Goal: Task Accomplishment & Management: Manage account settings

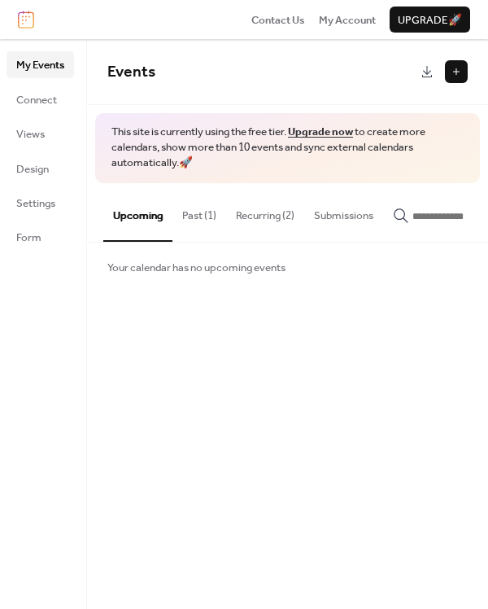
click at [200, 210] on button "Past (1)" at bounding box center [200, 211] width 54 height 57
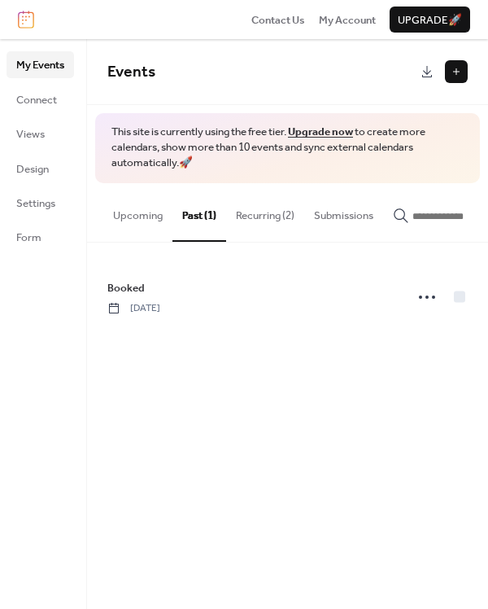
click at [143, 222] on button "Upcoming" at bounding box center [137, 211] width 69 height 57
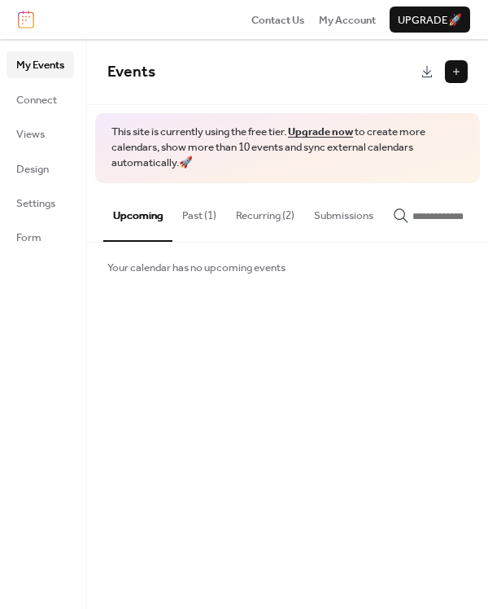
click at [196, 226] on button "Past (1)" at bounding box center [200, 211] width 54 height 57
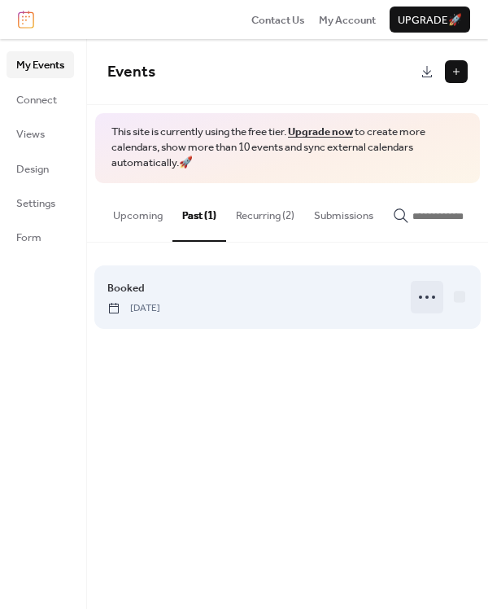
click at [425, 304] on icon at bounding box center [427, 297] width 26 height 26
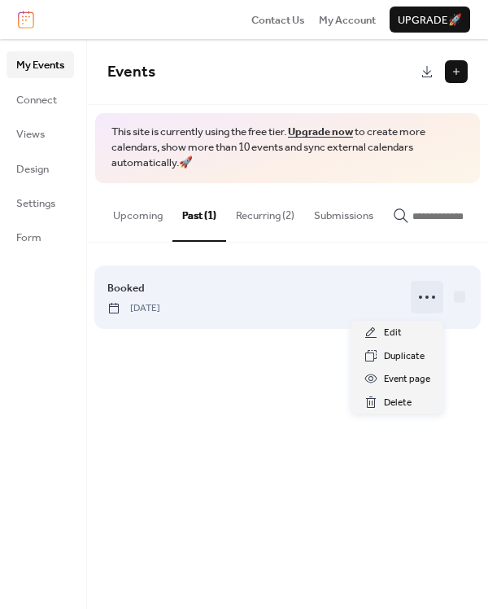
click at [425, 304] on icon at bounding box center [427, 297] width 26 height 26
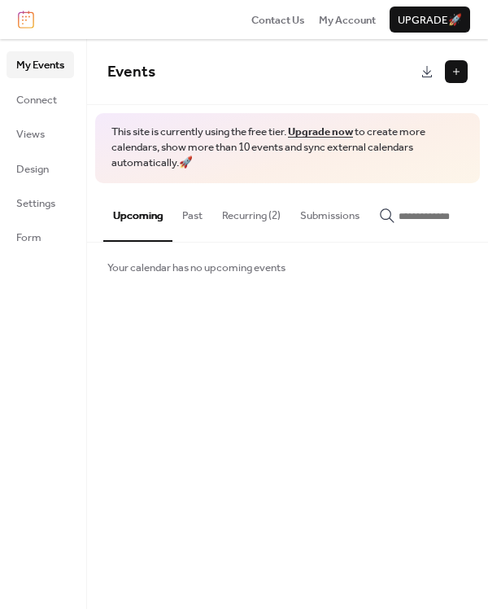
click at [260, 222] on button "Recurring (2)" at bounding box center [251, 211] width 78 height 57
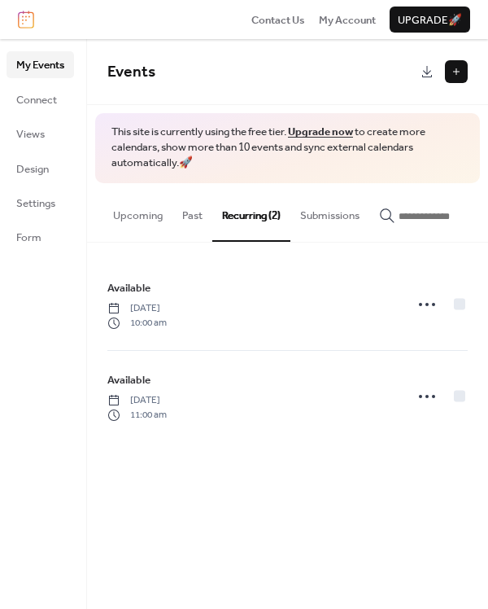
click at [174, 222] on button "Past" at bounding box center [193, 211] width 40 height 57
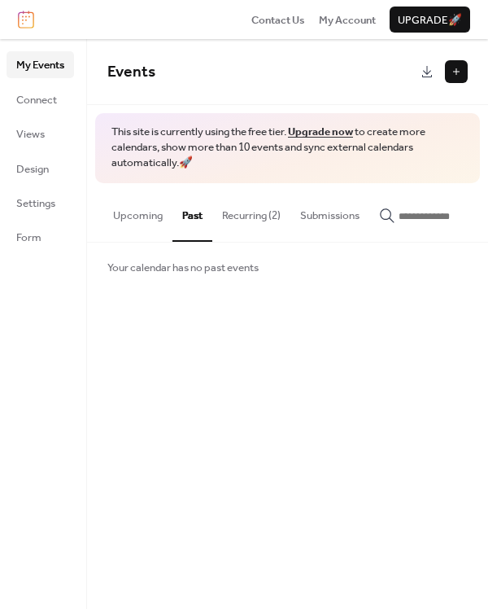
click at [127, 221] on button "Upcoming" at bounding box center [137, 211] width 69 height 57
click at [251, 211] on button "Recurring (2)" at bounding box center [251, 211] width 78 height 57
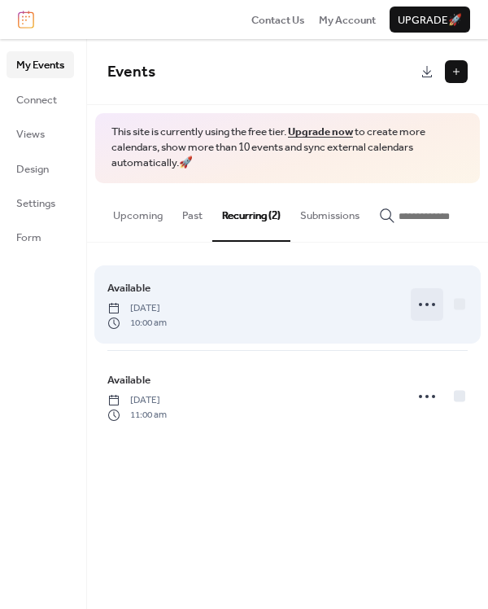
click at [427, 306] on circle at bounding box center [427, 304] width 3 height 3
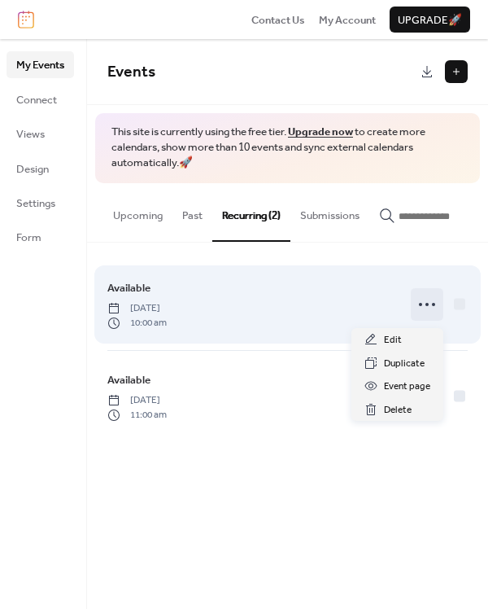
click at [427, 306] on circle at bounding box center [427, 304] width 3 height 3
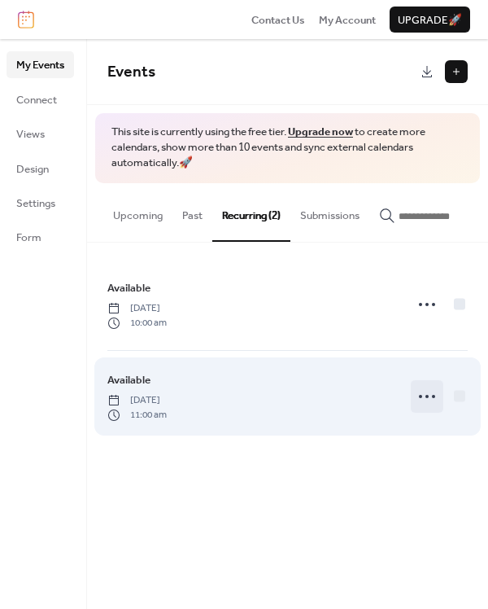
click at [425, 399] on icon at bounding box center [427, 396] width 26 height 26
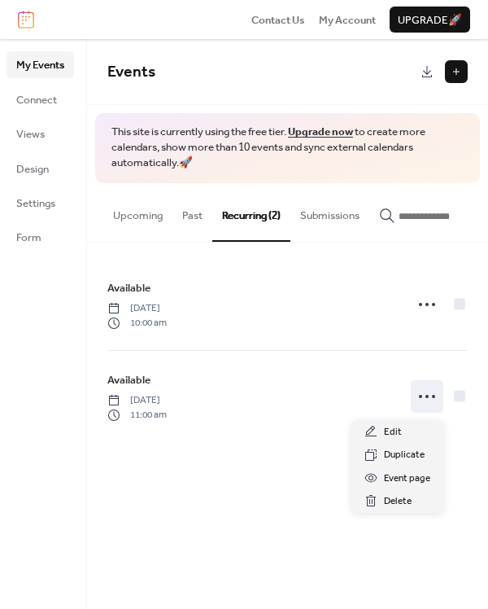
click at [229, 505] on div "Events This site is currently using the free tier. Upgrade now to create more c…" at bounding box center [287, 324] width 401 height 570
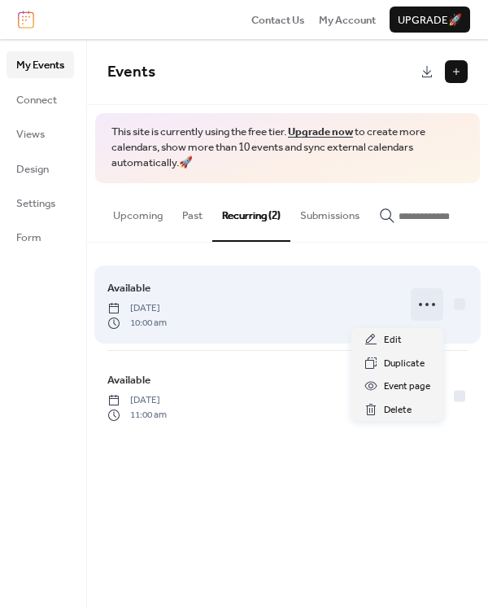
click at [431, 309] on icon at bounding box center [427, 304] width 26 height 26
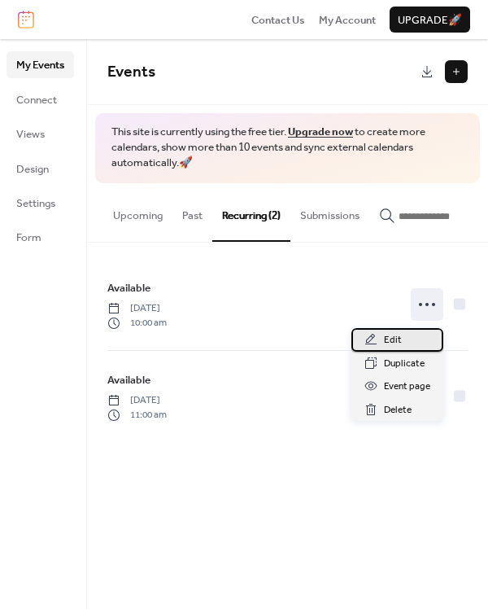
click at [396, 349] on div "Edit" at bounding box center [398, 339] width 92 height 23
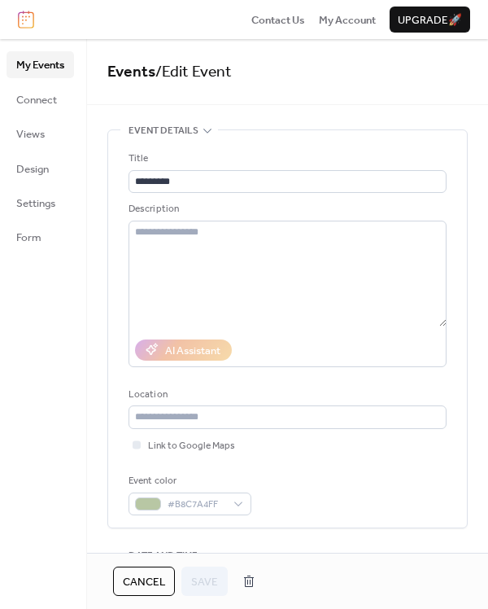
click at [34, 70] on span "My Events" at bounding box center [40, 65] width 48 height 16
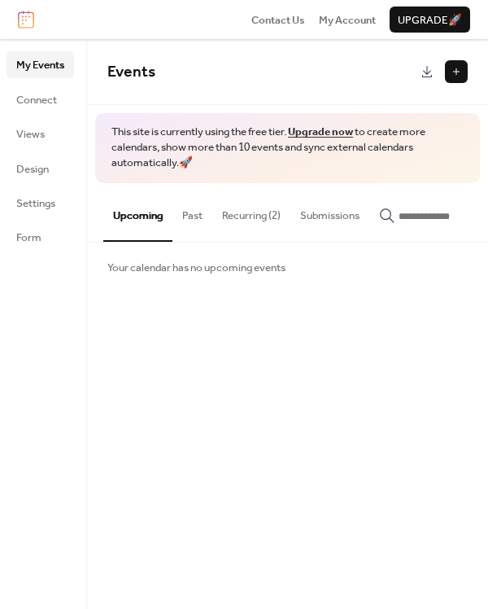
click at [256, 221] on button "Recurring (2)" at bounding box center [251, 211] width 78 height 57
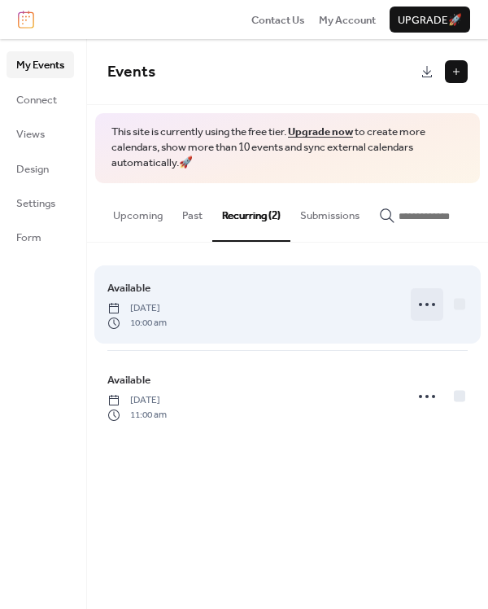
click at [426, 313] on icon at bounding box center [427, 304] width 26 height 26
click at [261, 345] on div "Available Tuesday, July 1, 2025 10:00 am" at bounding box center [287, 304] width 361 height 91
click at [426, 312] on icon at bounding box center [427, 304] width 26 height 26
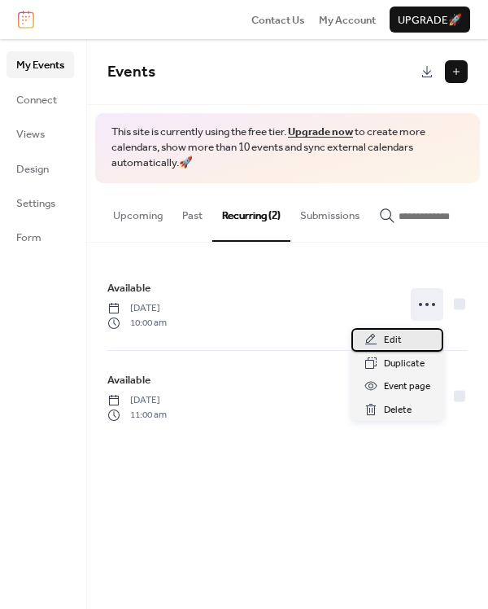
click at [411, 330] on div "Edit" at bounding box center [398, 339] width 92 height 23
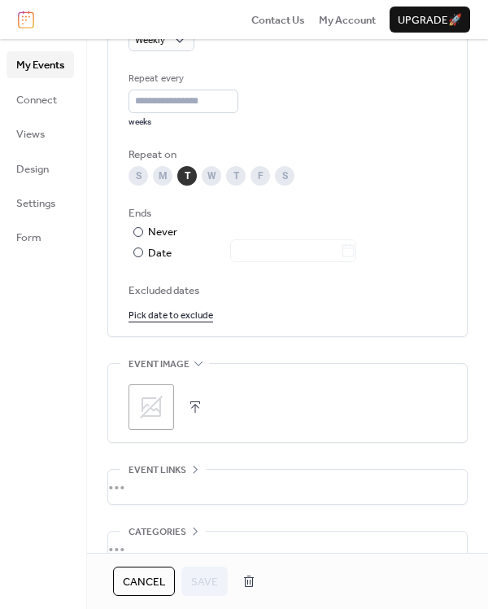
scroll to position [815, 0]
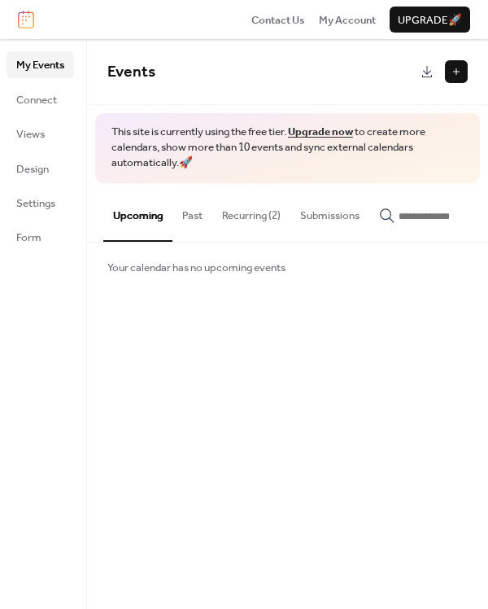
click at [252, 203] on button "Recurring (2)" at bounding box center [251, 211] width 78 height 57
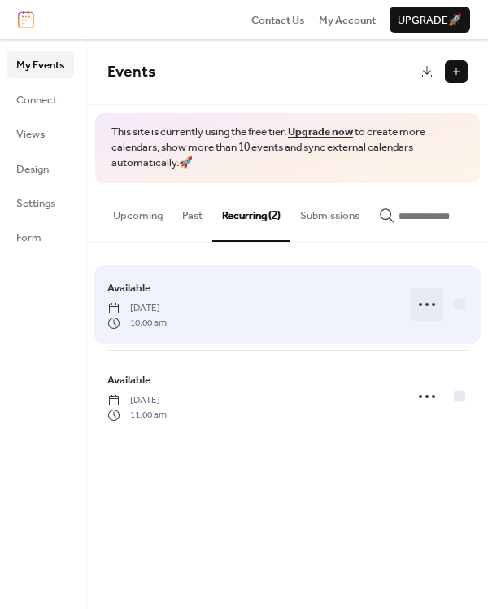
click at [430, 314] on icon at bounding box center [427, 304] width 26 height 26
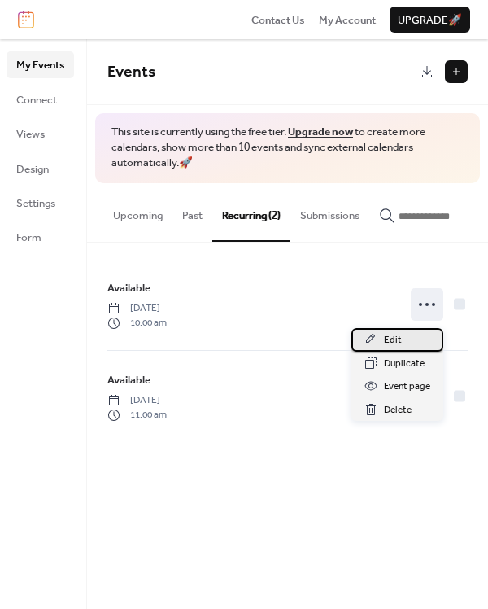
click at [371, 343] on icon at bounding box center [371, 339] width 13 height 13
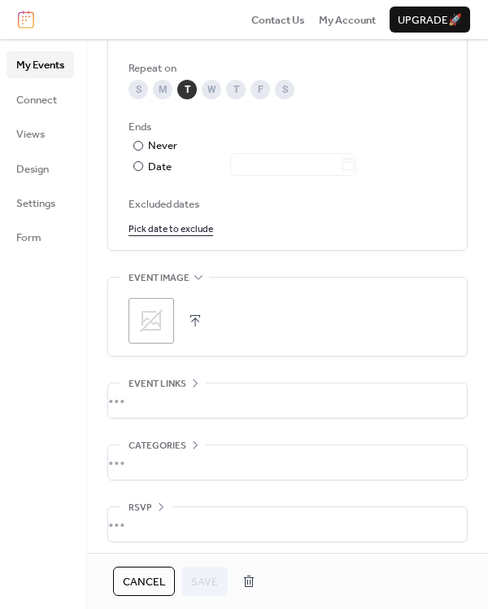
scroll to position [902, 0]
click at [138, 521] on div "•••" at bounding box center [287, 522] width 359 height 34
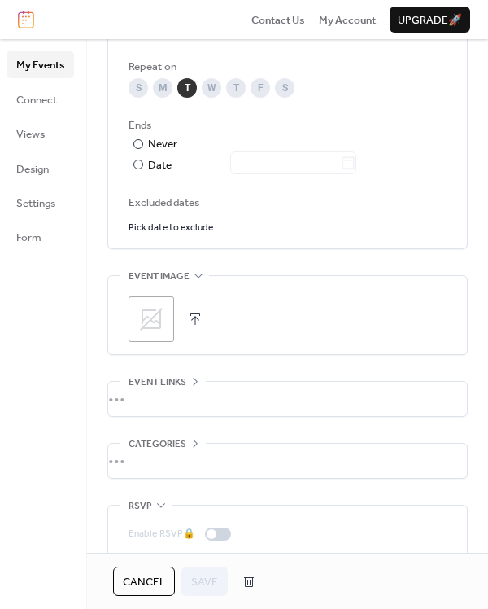
scroll to position [952, 0]
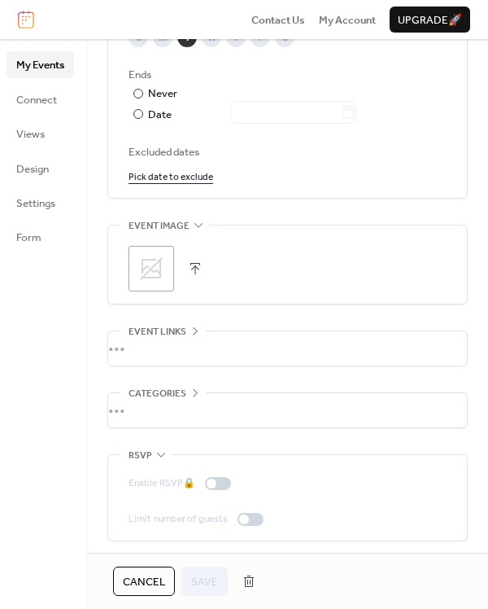
click at [142, 448] on span "RSVP" at bounding box center [141, 456] width 24 height 16
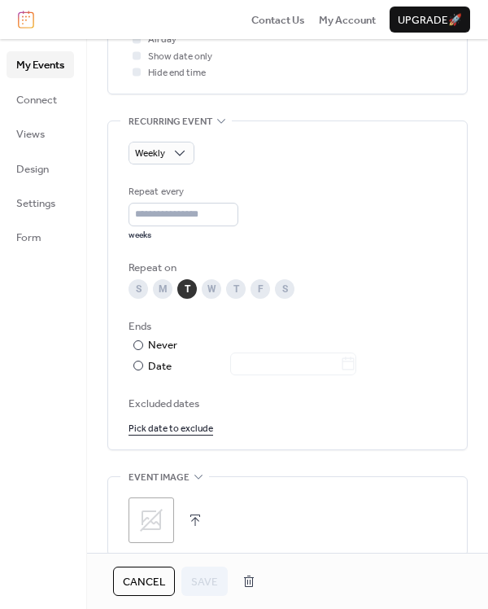
scroll to position [705, 0]
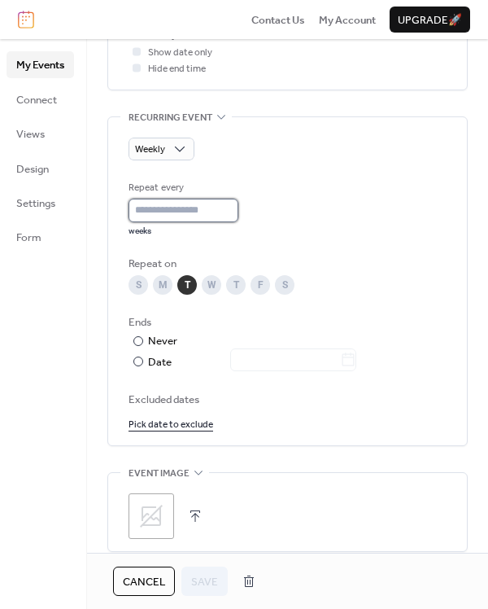
click at [207, 203] on input "*" at bounding box center [184, 210] width 110 height 23
type input "*"
click at [233, 205] on input "*" at bounding box center [184, 210] width 110 height 23
type input "*"
click at [327, 220] on div "Repeat every * weeks" at bounding box center [288, 208] width 318 height 56
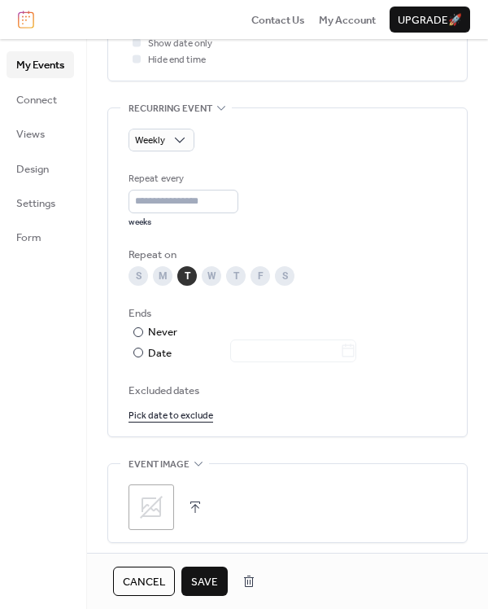
scroll to position [708, 0]
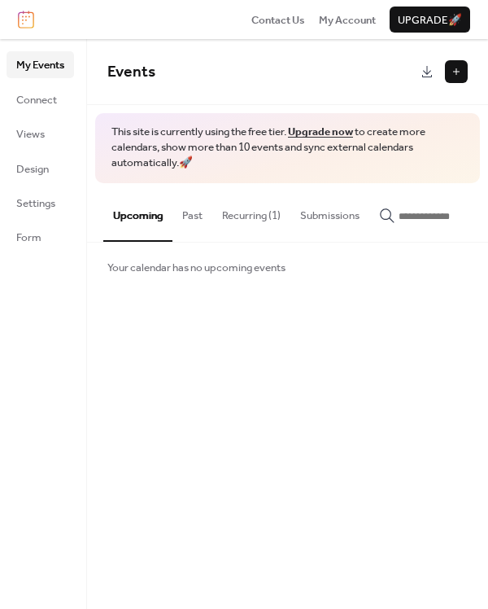
click at [244, 208] on button "Recurring (1)" at bounding box center [251, 211] width 78 height 57
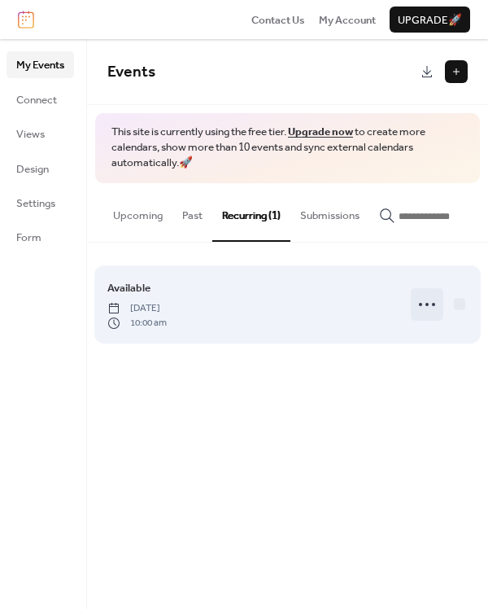
click at [428, 304] on icon at bounding box center [427, 304] width 26 height 26
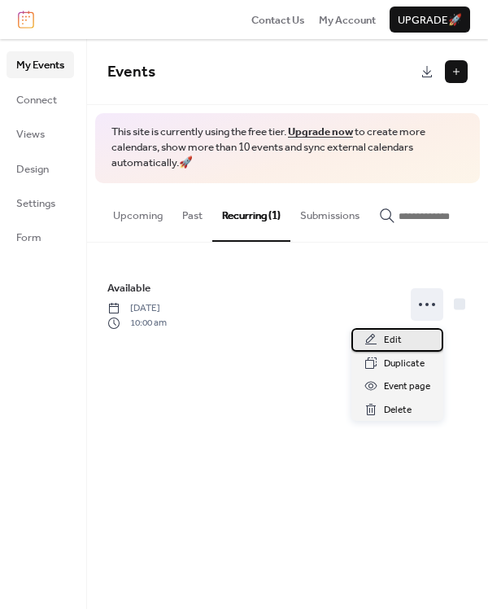
click at [392, 339] on span "Edit" at bounding box center [393, 340] width 18 height 16
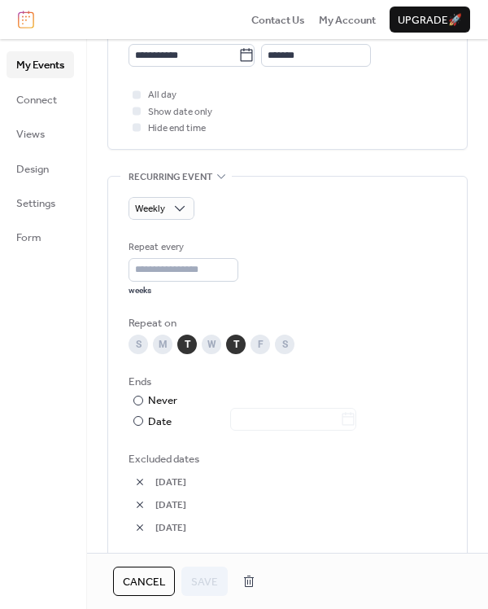
scroll to position [638, 0]
